Goal: Information Seeking & Learning: Learn about a topic

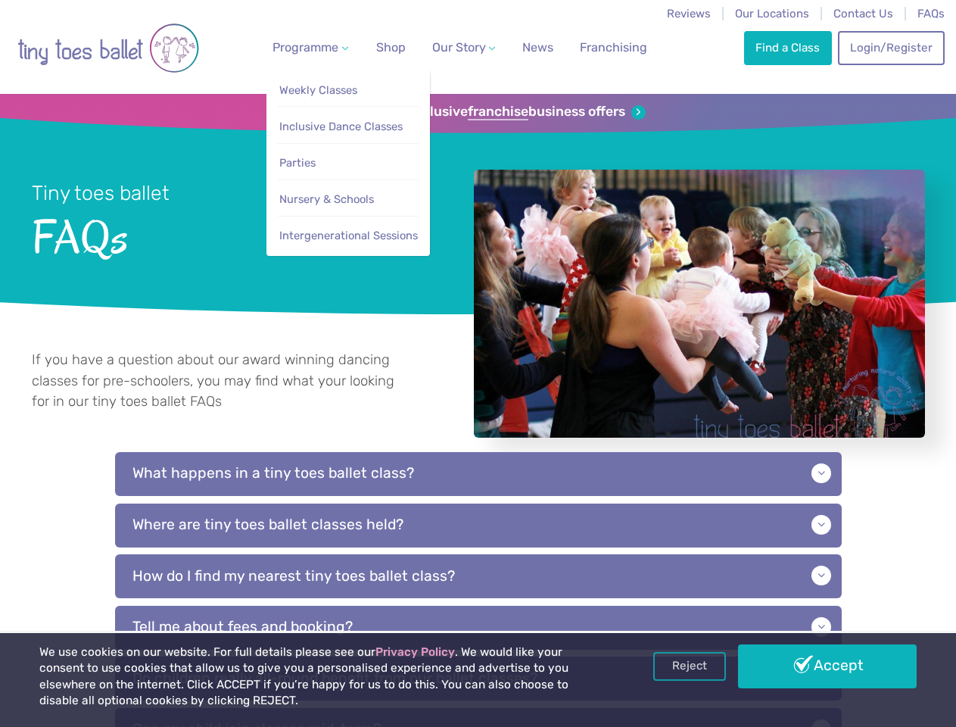
click at [307, 47] on span "Programme" at bounding box center [306, 47] width 66 height 14
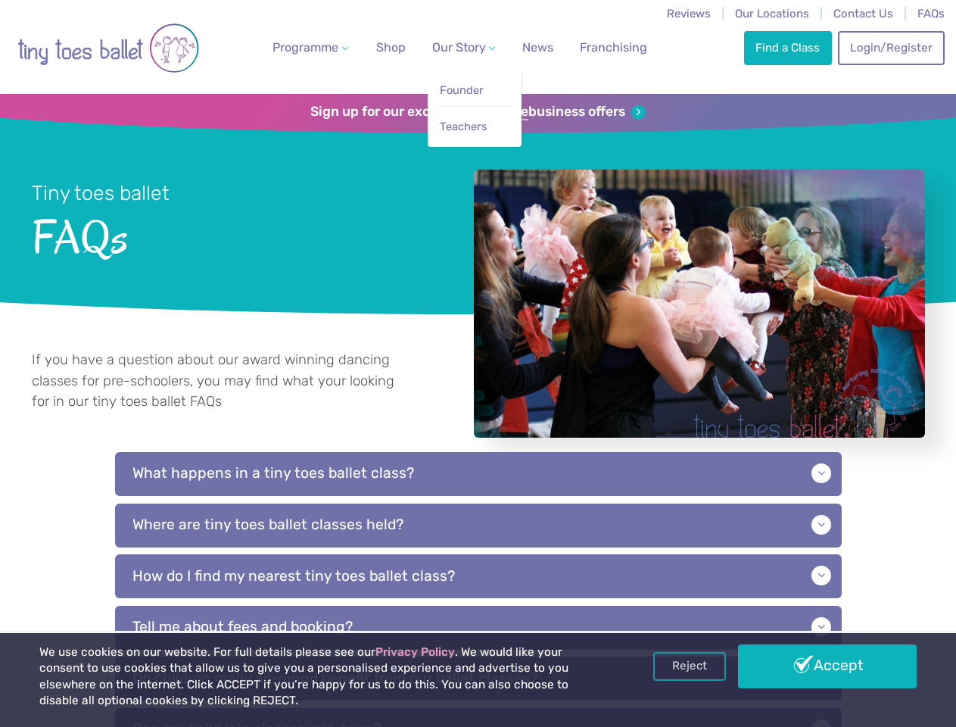
click at [451, 47] on span "Our Story" at bounding box center [459, 47] width 54 height 14
click at [478, 112] on li "Teachers" at bounding box center [475, 123] width 72 height 34
click at [479, 491] on p "What happens in a tiny toes ballet class?" at bounding box center [478, 474] width 727 height 44
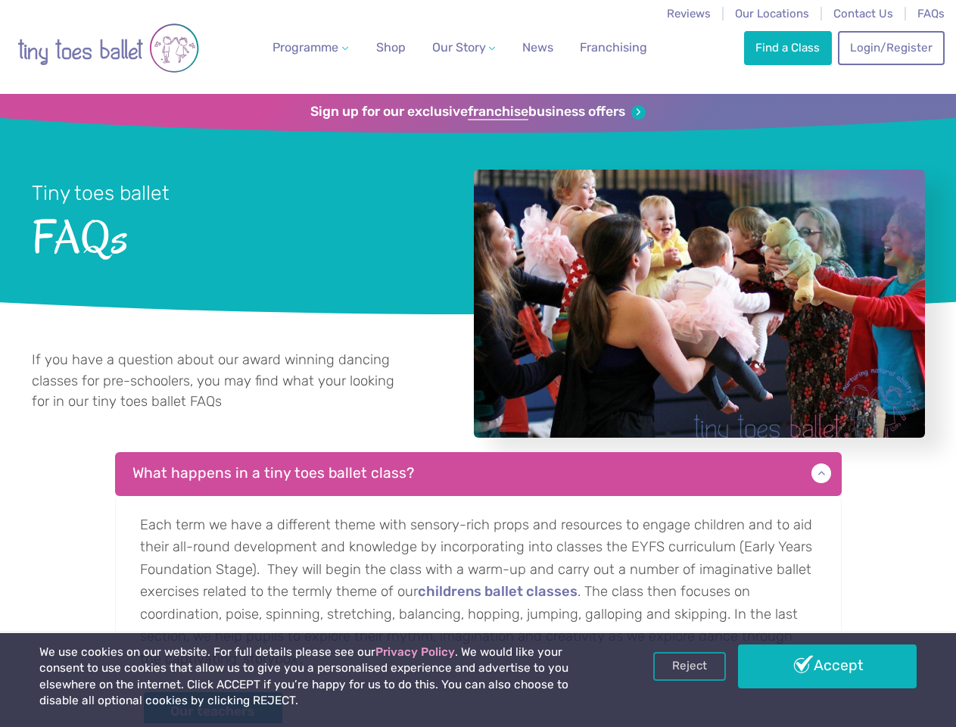
click at [479, 542] on p "Each term we have a different theme with sensory-rich props and resources to en…" at bounding box center [478, 610] width 727 height 228
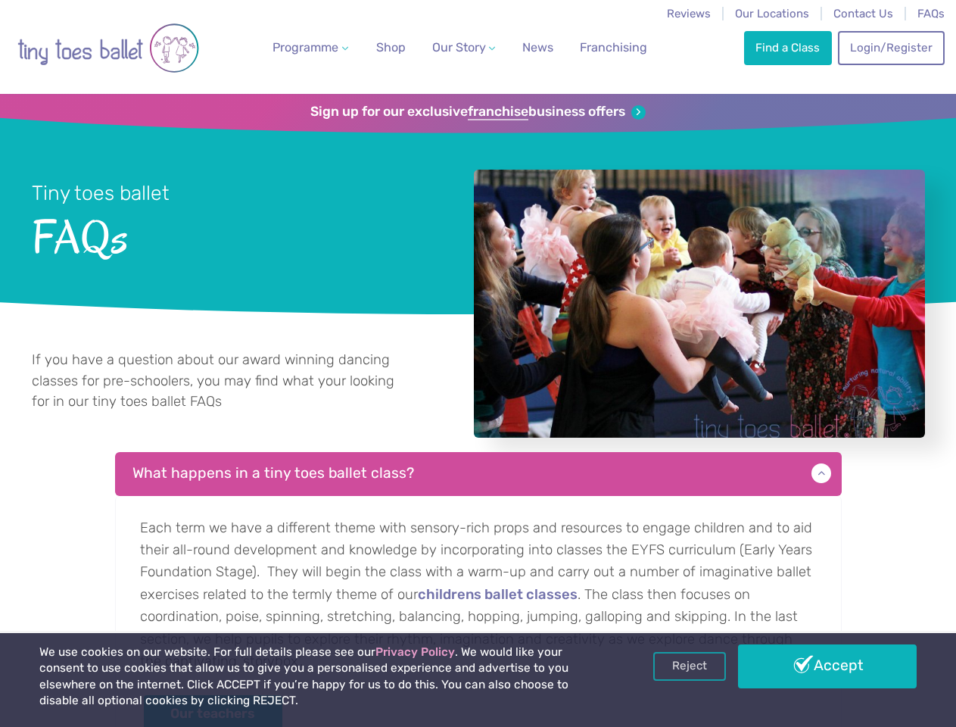
click at [479, 593] on p "Each term we have a different theme with sensory-rich props and resources to en…" at bounding box center [478, 627] width 727 height 262
click at [690, 666] on link "Reject" at bounding box center [689, 666] width 73 height 29
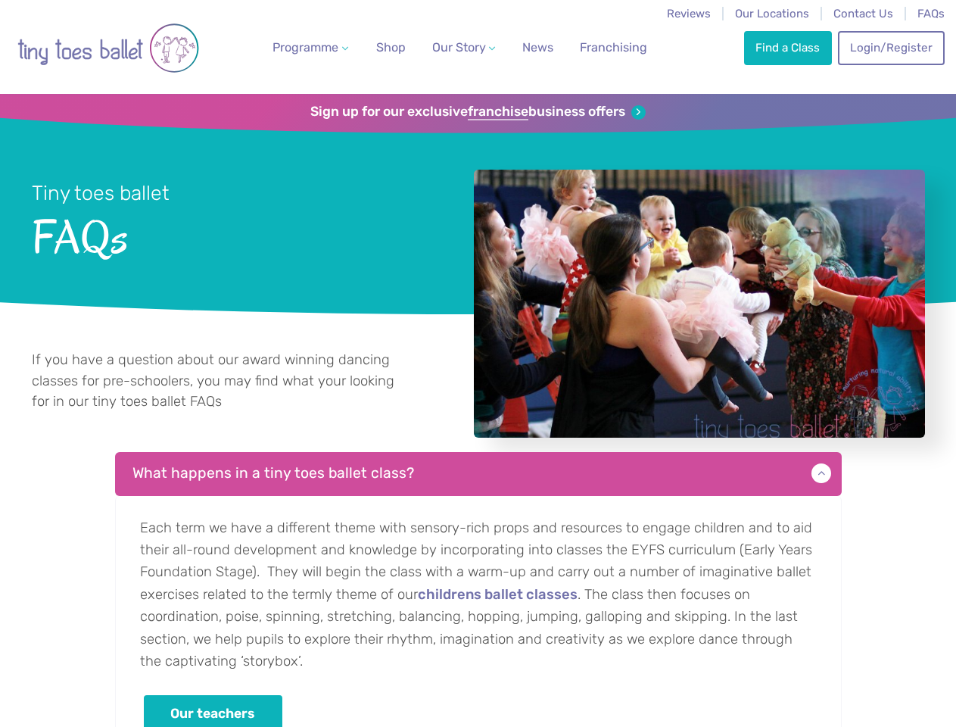
click at [828, 666] on p "Each term we have a different theme with sensory-rich props and resources to en…" at bounding box center [478, 627] width 727 height 262
